Goal: Task Accomplishment & Management: Use online tool/utility

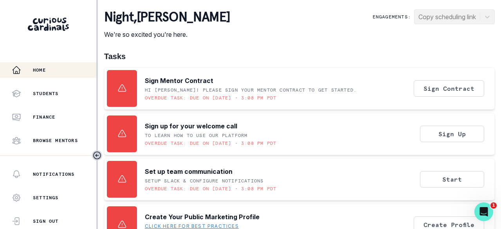
scroll to position [251, 0]
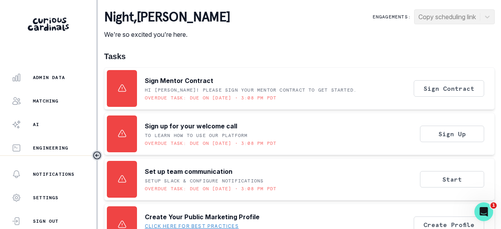
click at [57, 82] on button "Admin Data" at bounding box center [48, 78] width 96 height 16
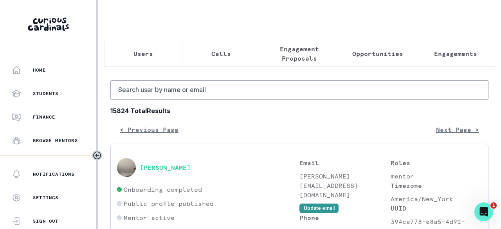
click at [385, 55] on p "Opportunities" at bounding box center [377, 53] width 51 height 9
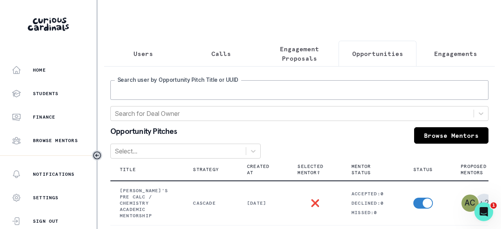
click at [312, 90] on input "Search user by Opportunity Pitch Title or UUID" at bounding box center [299, 90] width 378 height 20
type input "[PERSON_NAME]"
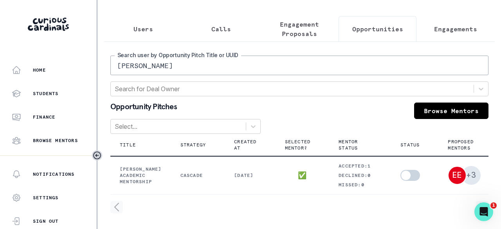
scroll to position [0, 88]
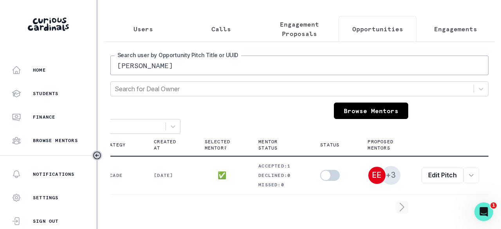
click at [467, 173] on button "row menu" at bounding box center [472, 176] width 16 height 16
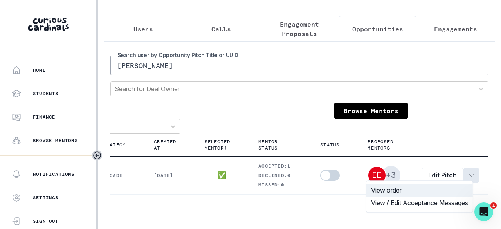
click at [399, 190] on button "View order" at bounding box center [420, 190] width 107 height 13
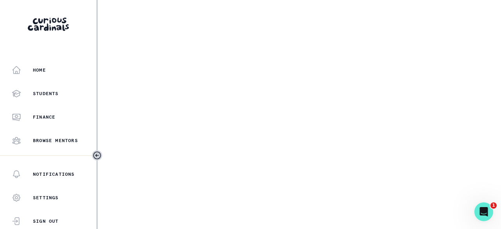
select select "6267cc0b-1467-404d-8526-2734dc3f89d1"
select select "161b8371-7959-4e0b-a08a-4737af41032e"
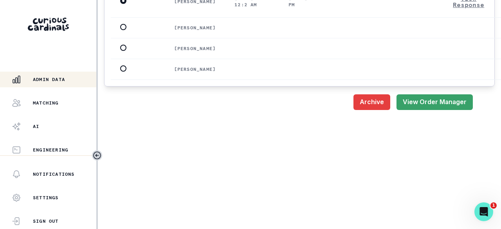
scroll to position [251, 0]
click at [56, 78] on p "Admin Data" at bounding box center [49, 77] width 32 height 6
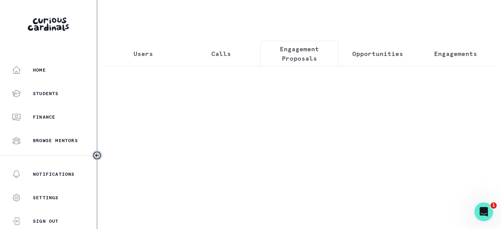
click at [304, 58] on p "Engagement Proposals" at bounding box center [299, 53] width 65 height 19
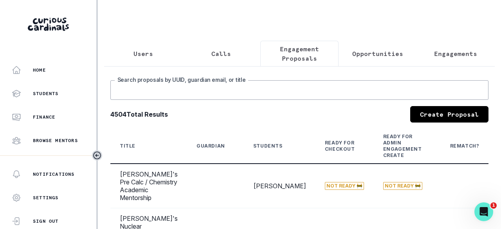
click at [237, 96] on input "Search proposals by UUID, guardian email, or title" at bounding box center [299, 90] width 378 height 20
type input "[PERSON_NAME]"
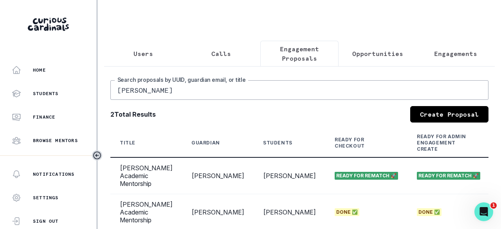
drag, startPoint x: 245, startPoint y: 126, endPoint x: 520, endPoint y: 157, distance: 276.7
click at [501, 157] on html "Home Students Finance Browse Mentors Guardian Guide Calendar Availability Help …" at bounding box center [250, 114] width 501 height 229
click at [285, 118] on div "2 Total Results Create Proposal" at bounding box center [299, 114] width 378 height 16
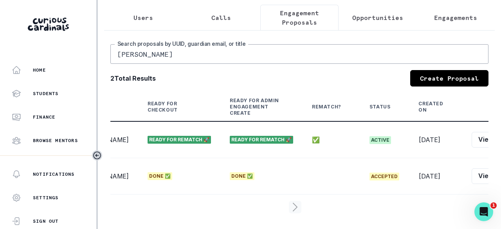
scroll to position [0, 197]
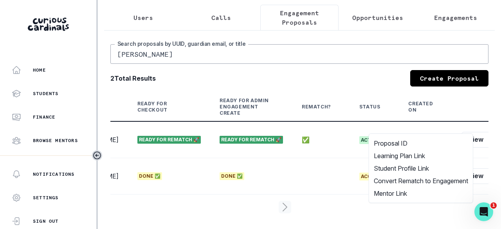
click at [291, 70] on div "2 Total Results Create Proposal" at bounding box center [299, 78] width 378 height 16
